Goal: Find specific page/section: Find specific page/section

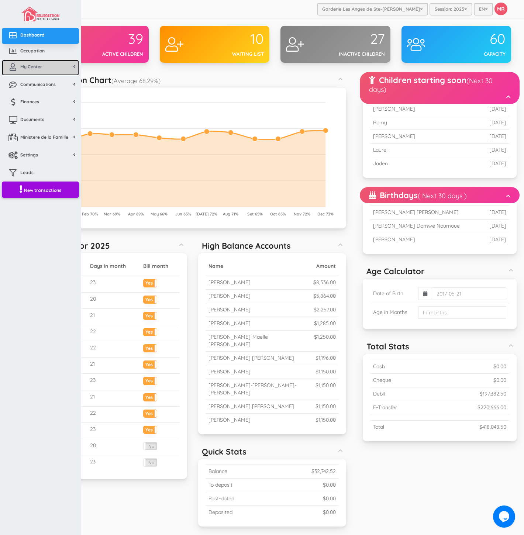
click at [31, 73] on link "My Center" at bounding box center [40, 68] width 77 height 16
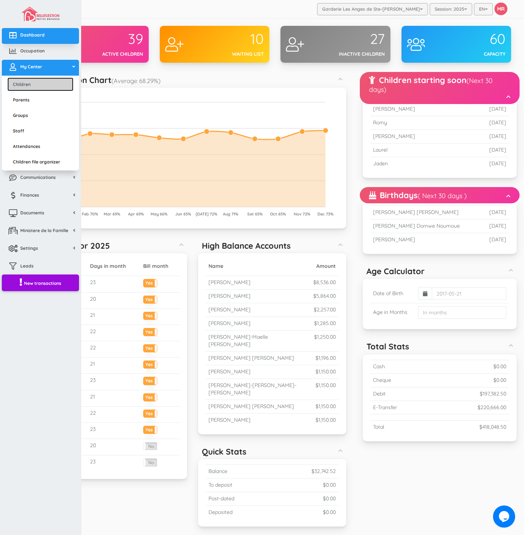
click at [36, 83] on link "Children" at bounding box center [40, 85] width 66 height 14
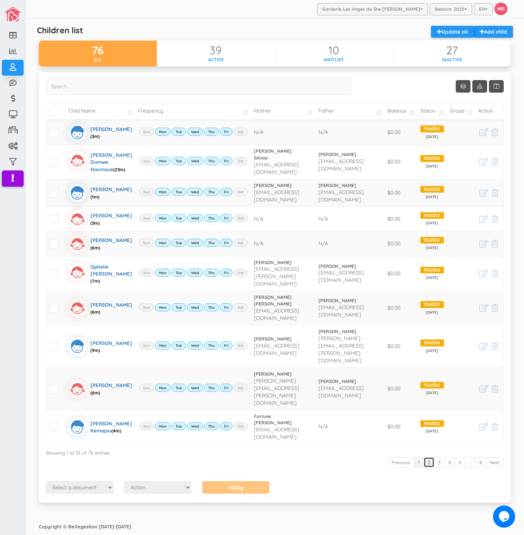
click at [424, 468] on link "2" at bounding box center [429, 462] width 11 height 11
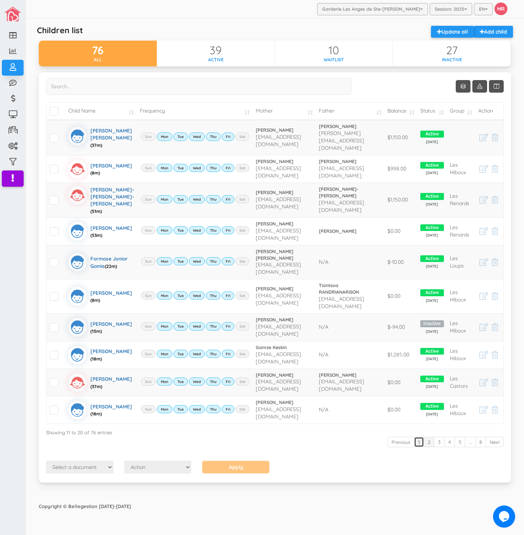
click at [419, 437] on link "1" at bounding box center [419, 442] width 10 height 11
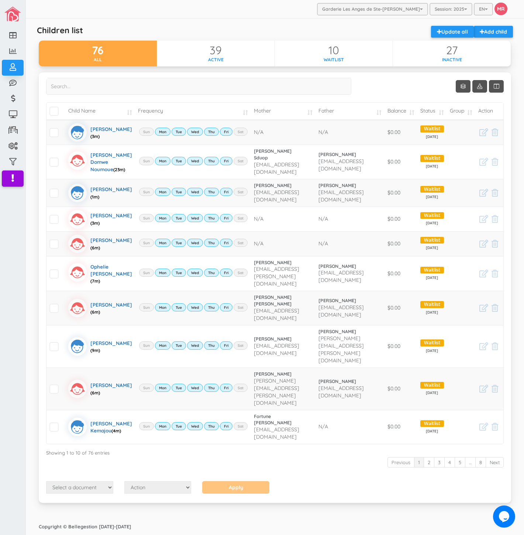
click at [342, 516] on div "Children list Add child Update all 76 All 39 Active 10 Waitlist 27 Inactive Sho…" at bounding box center [275, 269] width 480 height 494
